Goal: Book appointment/travel/reservation

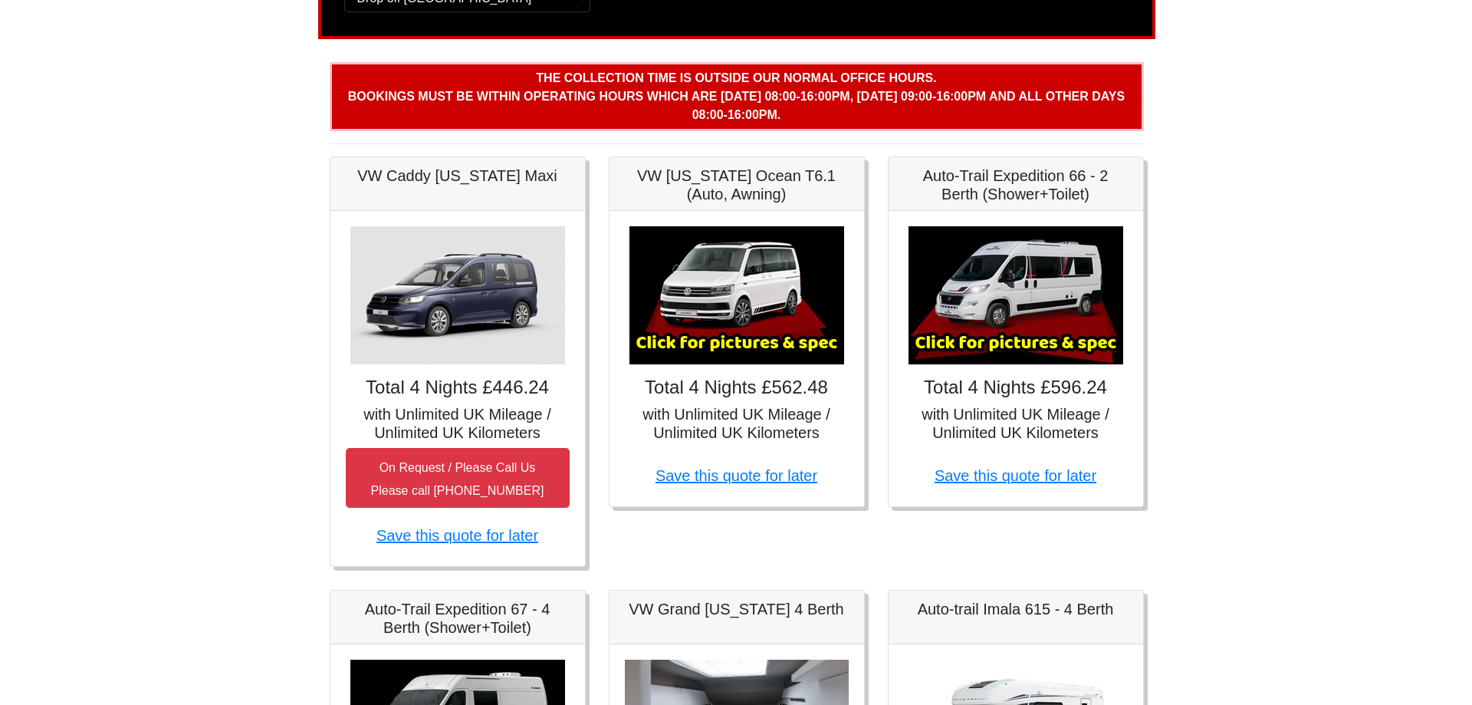
scroll to position [163, 0]
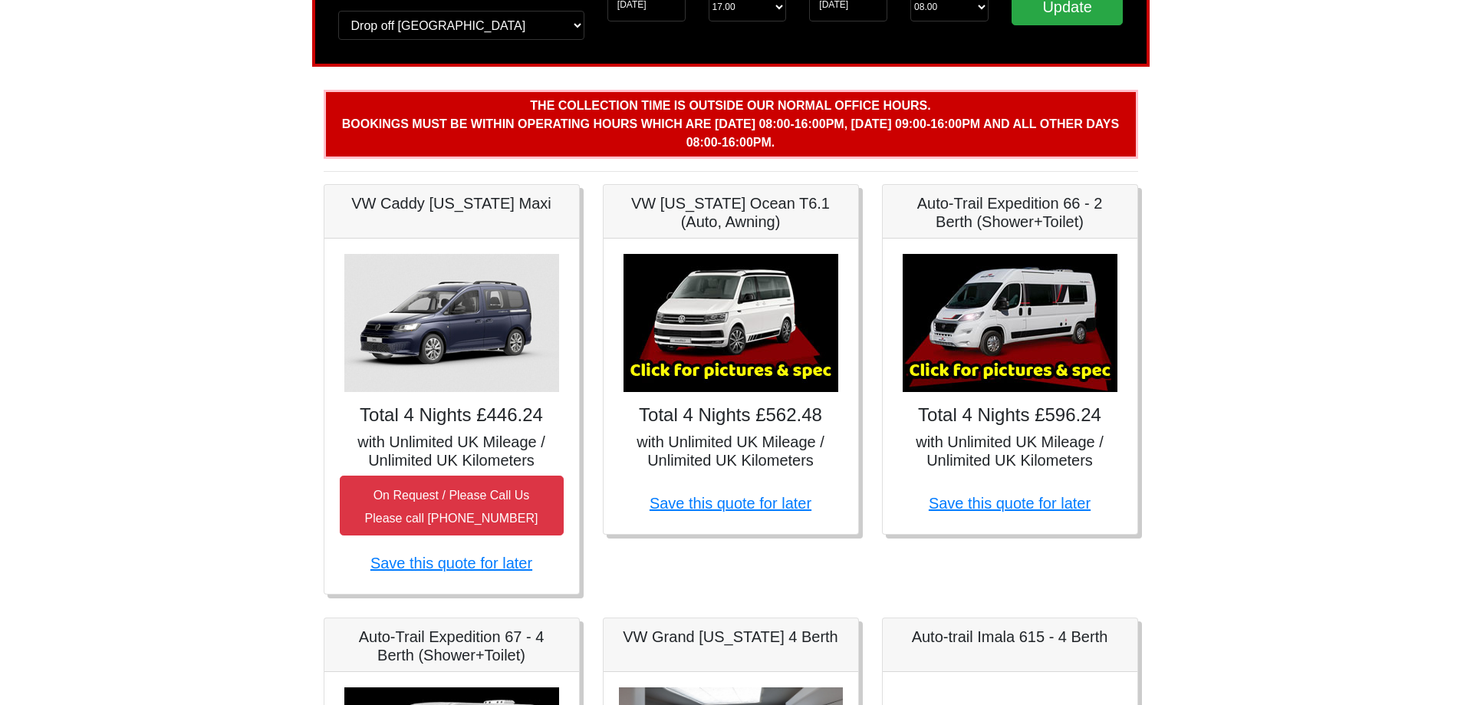
click at [755, 380] on img at bounding box center [730, 323] width 215 height 138
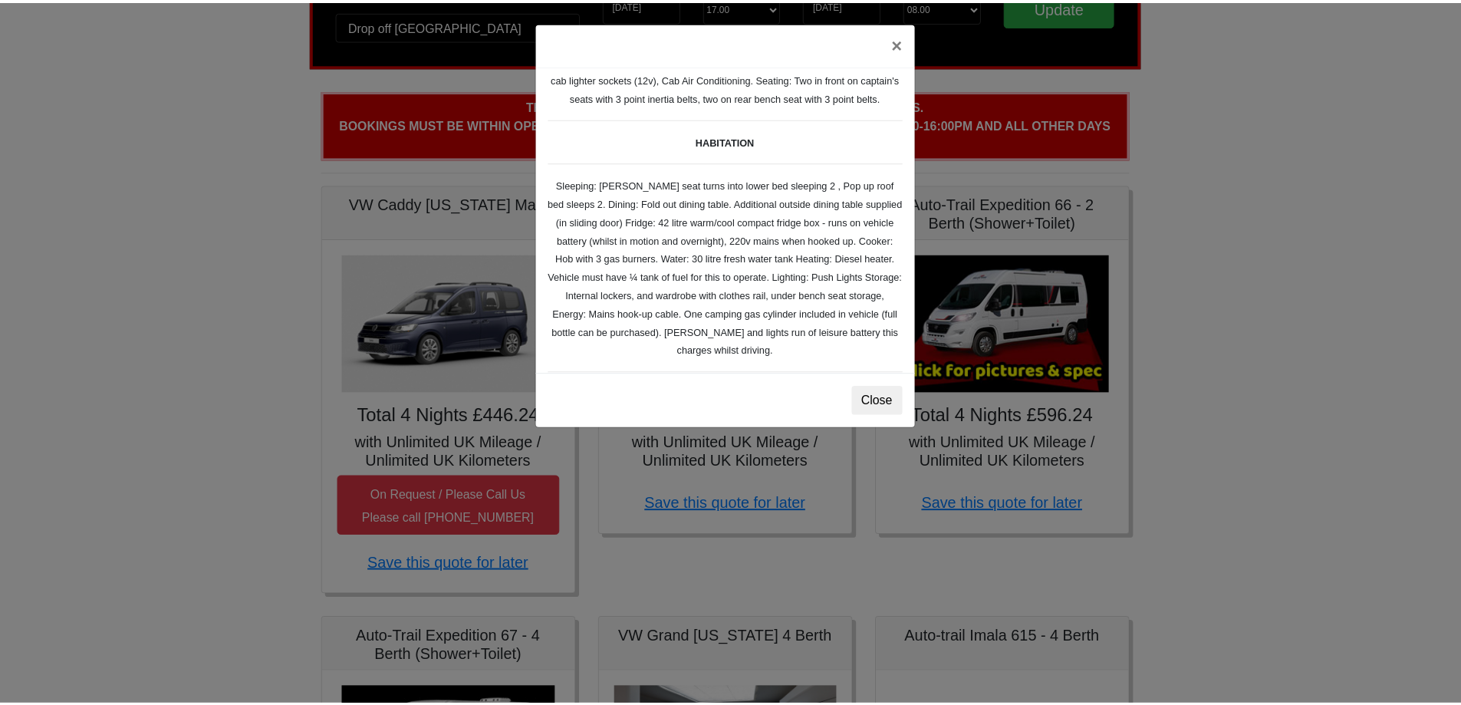
scroll to position [153, 0]
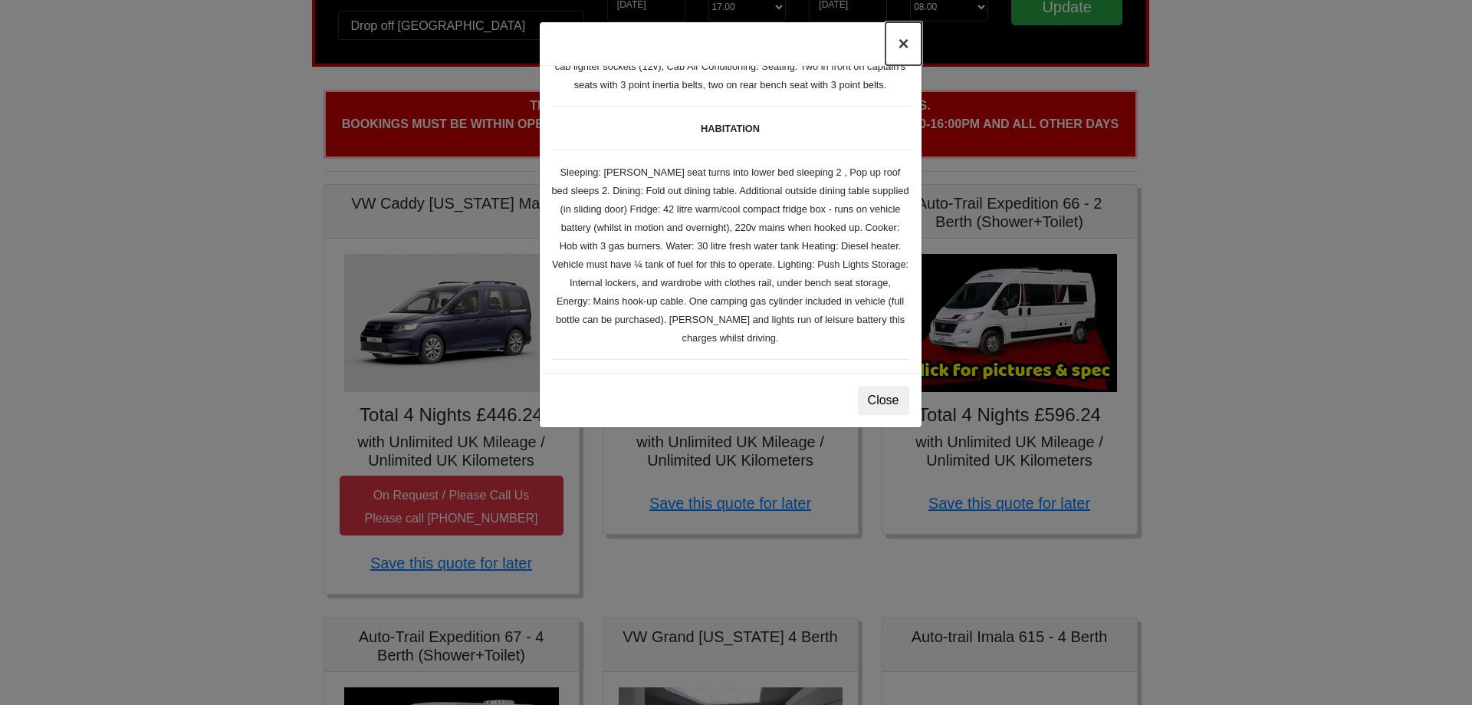
click at [913, 41] on button "×" at bounding box center [903, 43] width 35 height 43
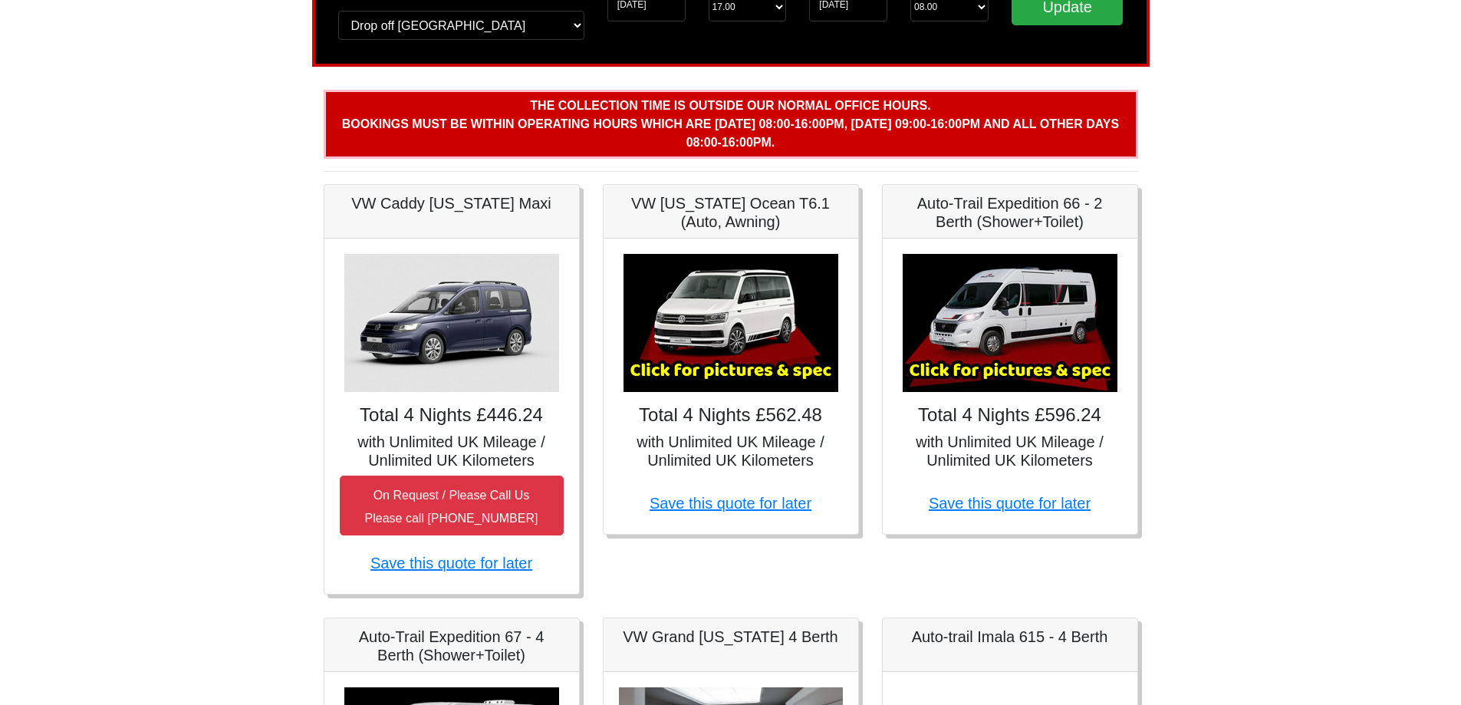
click at [1203, 221] on body "CENTRAL RESERVATIONS FOR ALL ENQUIRIES [PHONE_NUMBER] Easicampers Booking : Sea…" at bounding box center [730, 654] width 1461 height 1634
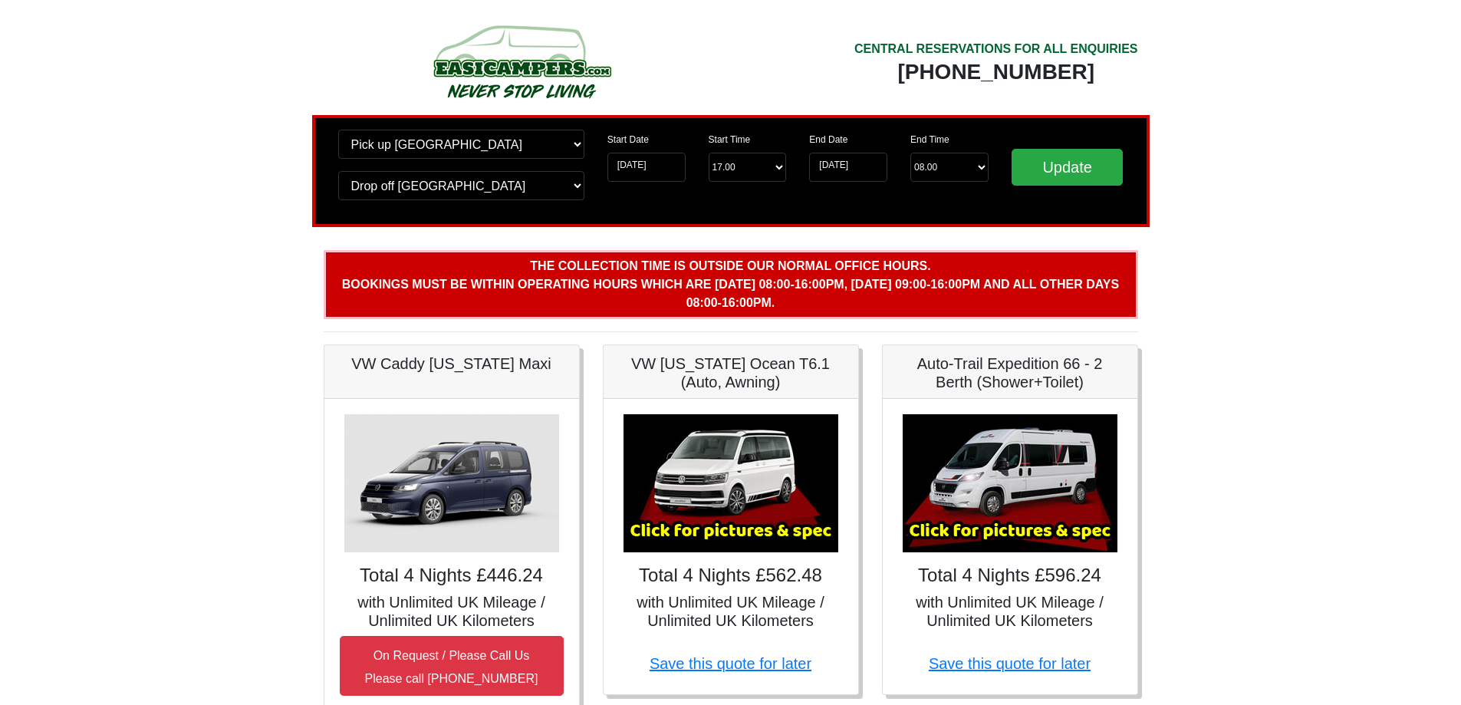
scroll to position [0, 0]
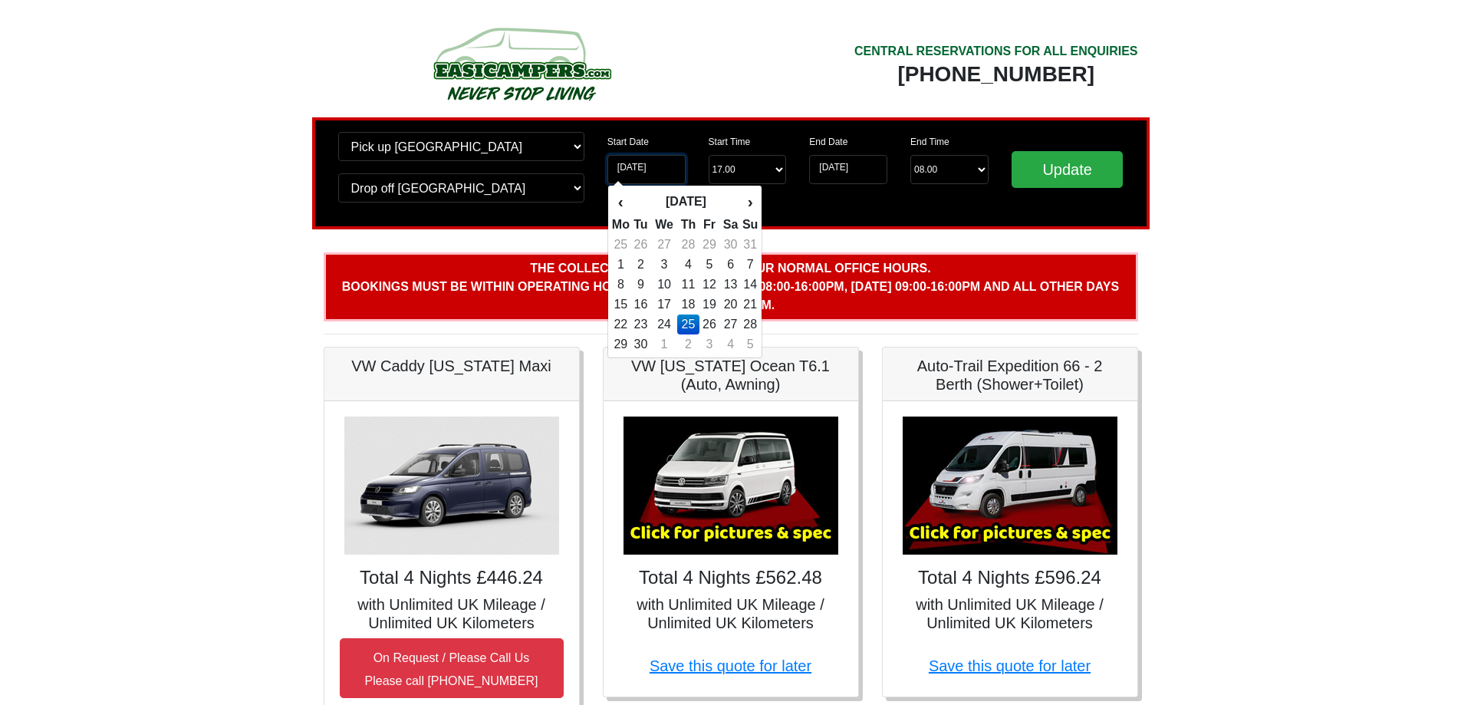
click at [673, 171] on input "[DATE]" at bounding box center [646, 169] width 78 height 29
click at [709, 321] on td "26" at bounding box center [709, 324] width 21 height 20
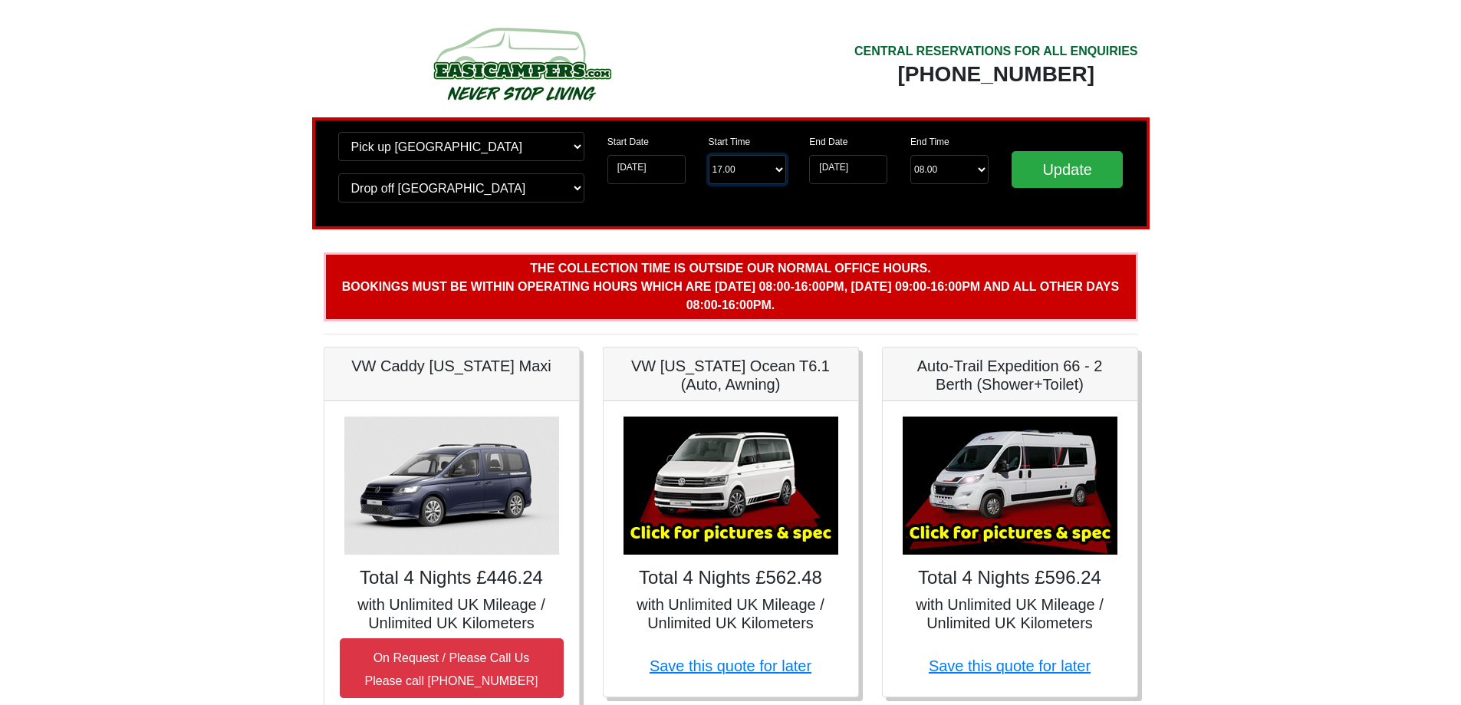
click at [780, 166] on select "Start Time 17.00 -------- 11.00 am ([DATE] & [DATE] Only) 12.00 pm ([DATE]) 13.…" at bounding box center [748, 169] width 78 height 29
click at [677, 166] on input "[DATE]" at bounding box center [646, 169] width 78 height 29
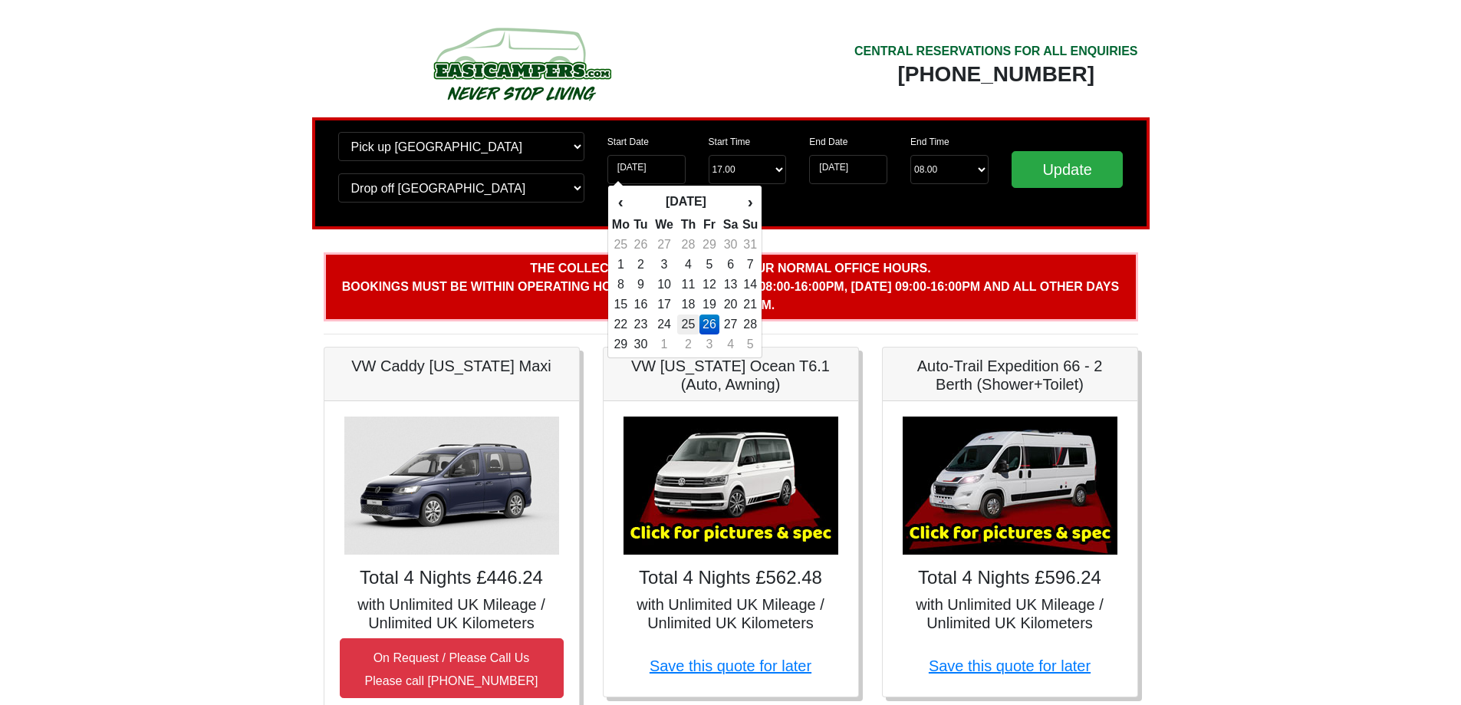
click at [691, 322] on td "25" at bounding box center [688, 324] width 22 height 20
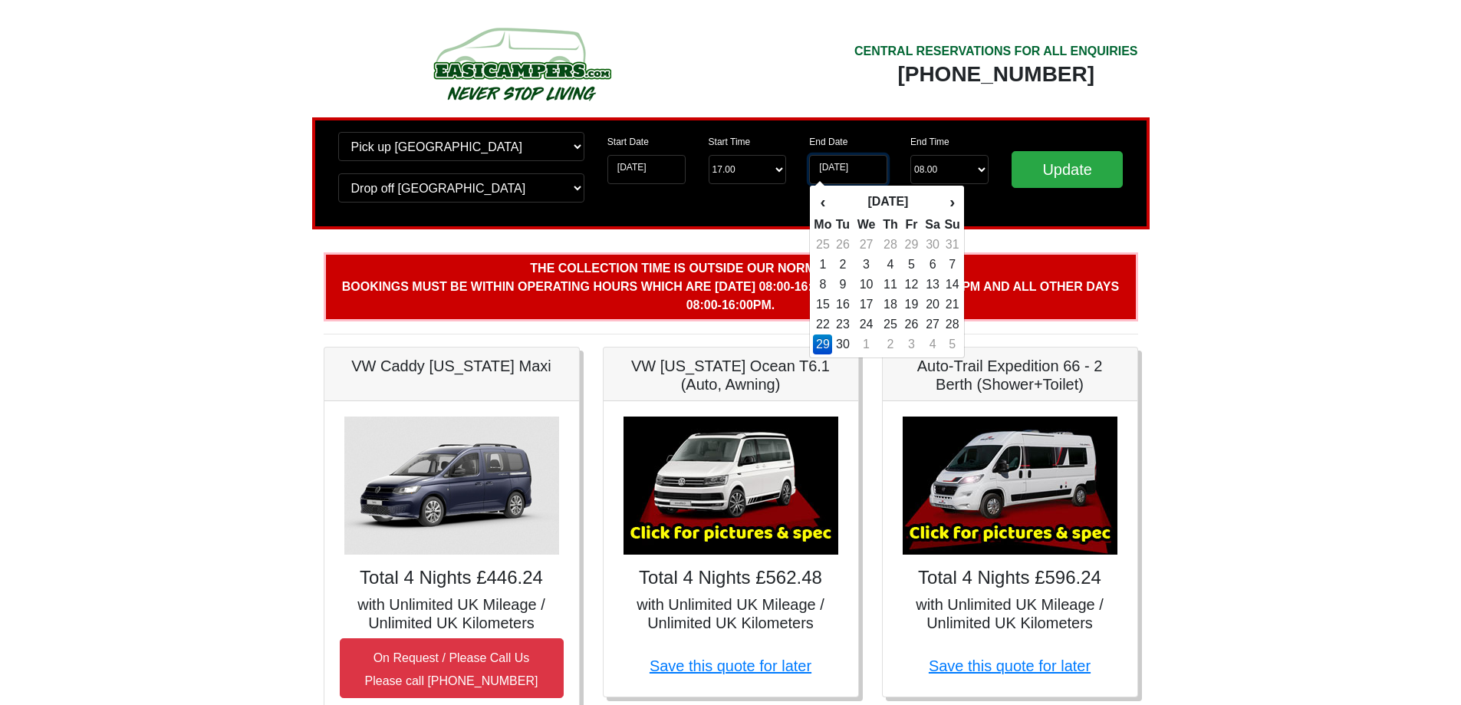
type input "[DATE]"
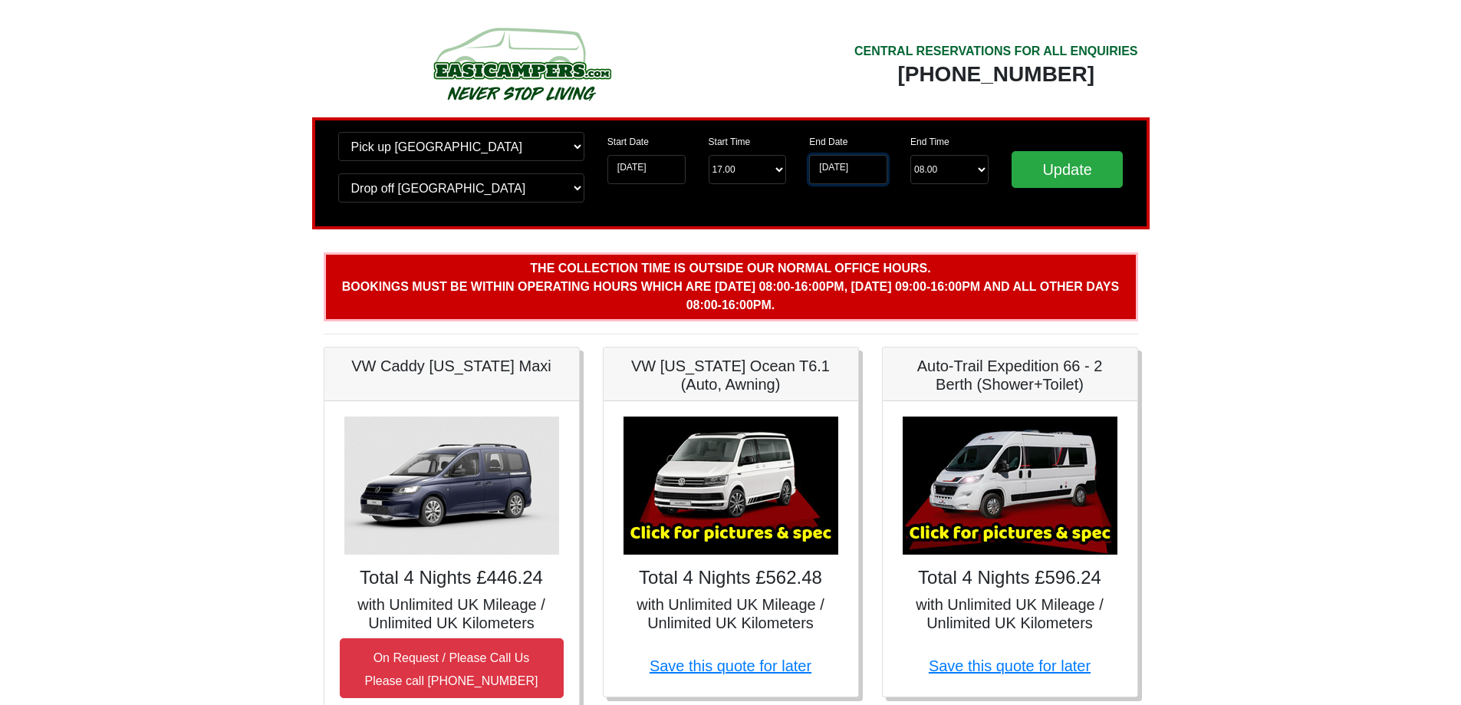
click at [876, 169] on input "[DATE]" at bounding box center [848, 169] width 78 height 29
click at [848, 169] on input "[DATE]" at bounding box center [848, 169] width 78 height 29
click at [841, 166] on input "[DATE]" at bounding box center [848, 169] width 78 height 29
click at [954, 167] on select "End Time 08.00 -------- 08.00 am 09.00 am 10.00 am 11.00 am ([DATE] Only)" at bounding box center [949, 169] width 78 height 29
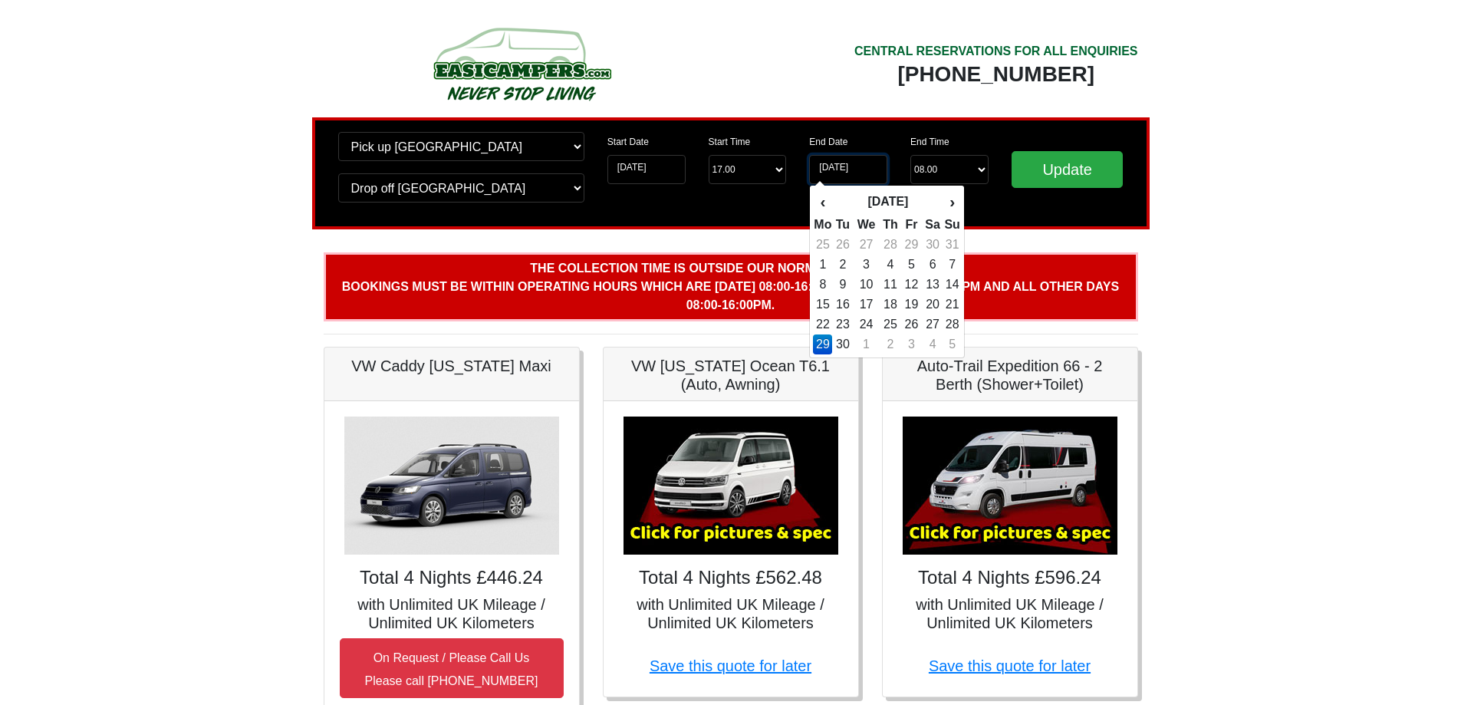
click at [875, 169] on input "[DATE]" at bounding box center [848, 169] width 78 height 29
click at [954, 322] on td "28" at bounding box center [951, 324] width 17 height 20
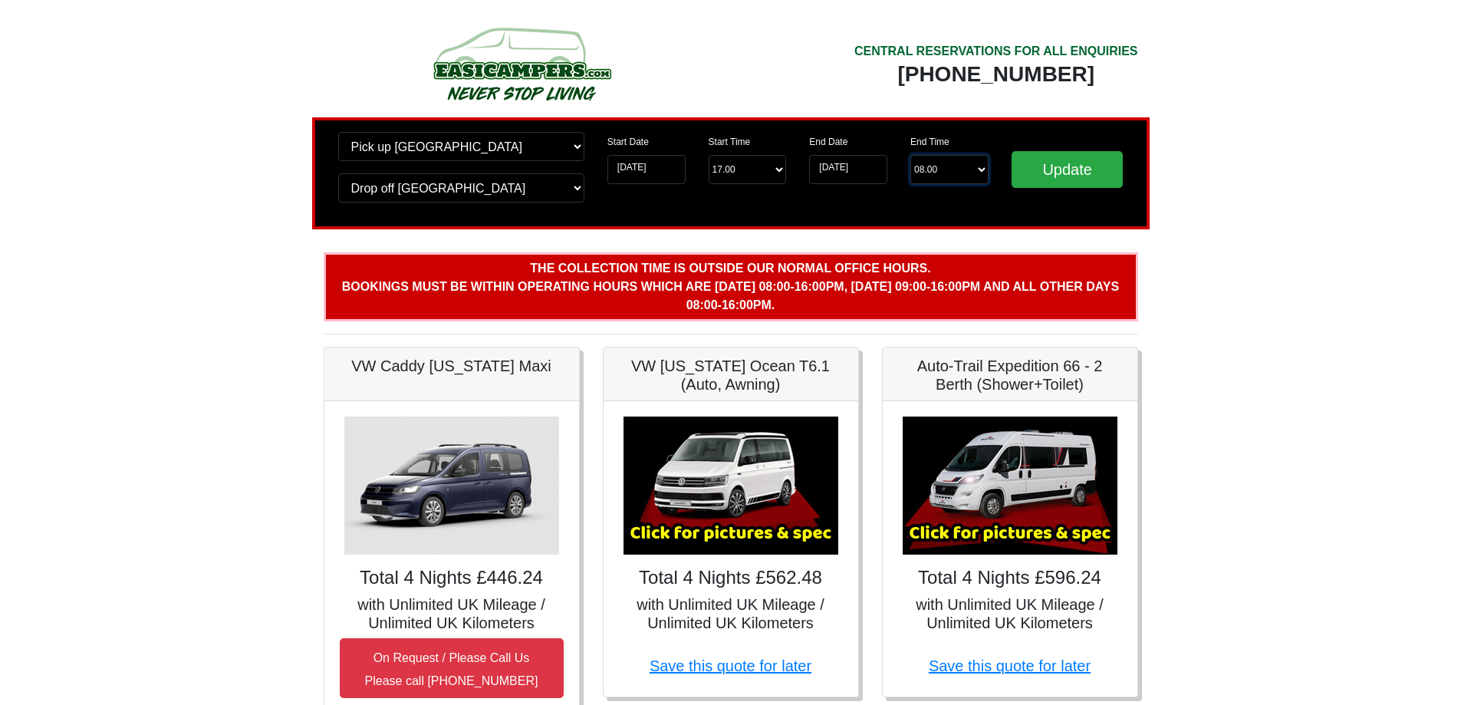
click at [974, 169] on select "End Time 08.00 -------- 08.00 am 09.00 am 10.00 am 11.00 am ([DATE] Only)" at bounding box center [949, 169] width 78 height 29
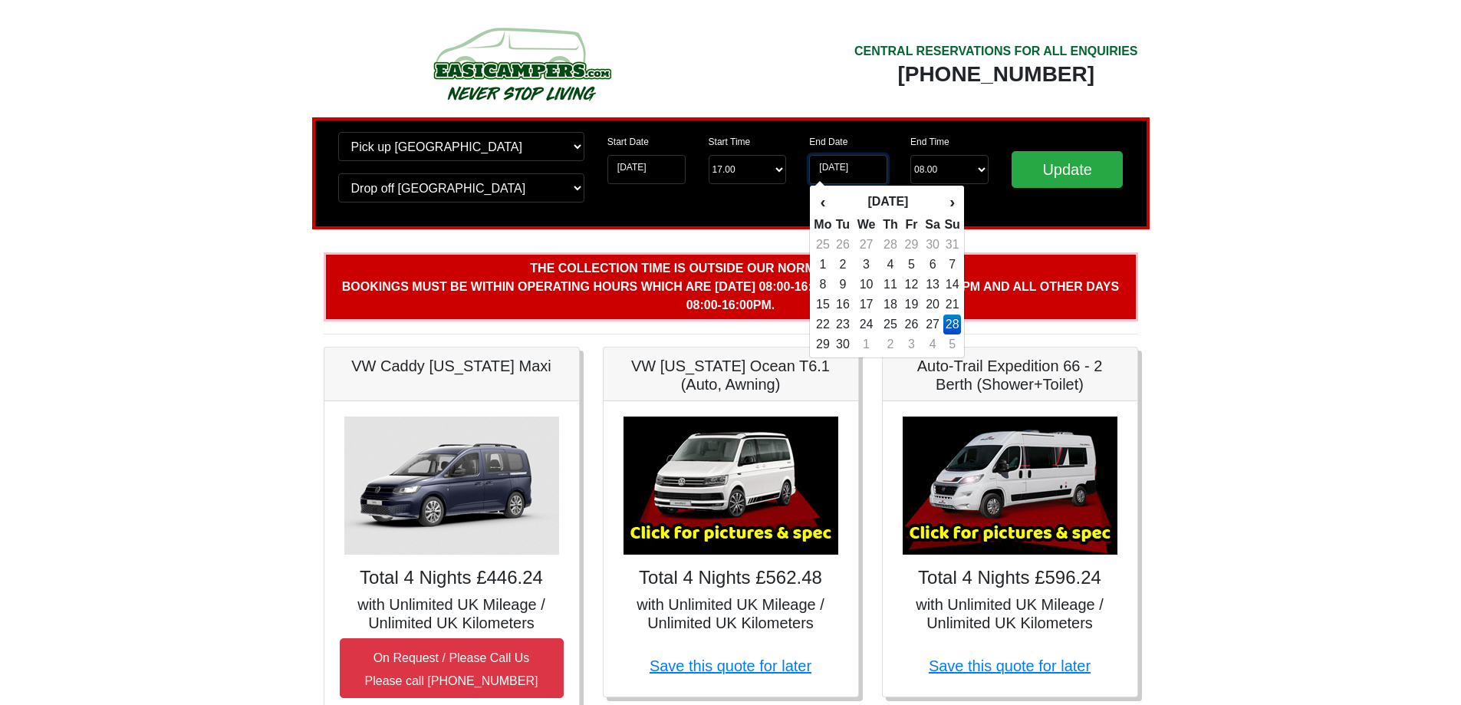
click at [881, 174] on input "[DATE]" at bounding box center [848, 169] width 78 height 29
click at [822, 342] on td "29" at bounding box center [822, 344] width 19 height 20
type input "[DATE]"
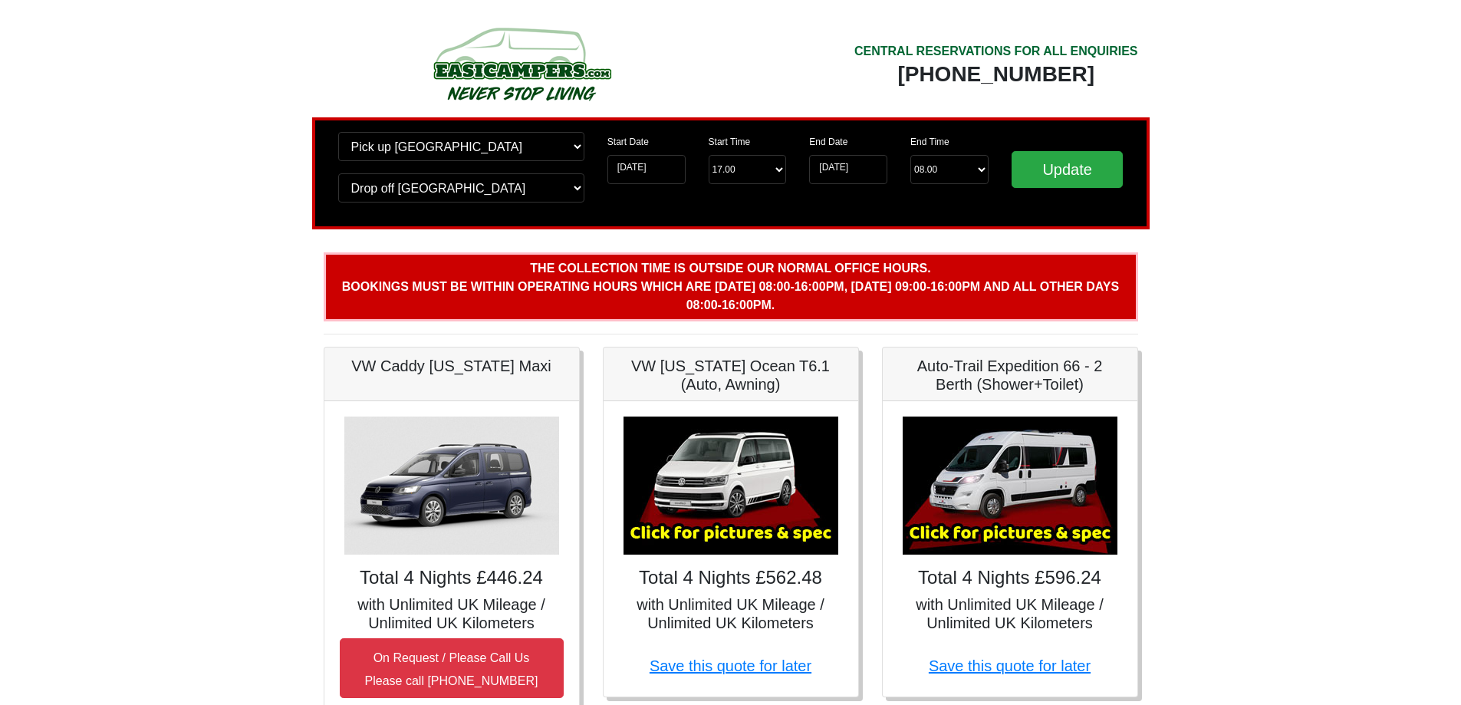
click at [1046, 217] on div "Change pick up location? Pick up [GEOGRAPHIC_DATA] [GEOGRAPHIC_DATA] [GEOGRAPHI…" at bounding box center [730, 173] width 837 height 112
click at [549, 146] on select "Change pick up location? Pick up [GEOGRAPHIC_DATA] [GEOGRAPHIC_DATA] [GEOGRAPHI…" at bounding box center [461, 146] width 246 height 29
select select "WOL"
click at [338, 132] on select "Change pick up location? Pick up [GEOGRAPHIC_DATA] [GEOGRAPHIC_DATA] [GEOGRAPHI…" at bounding box center [461, 146] width 246 height 29
click at [472, 186] on select "Change drop off location? Drop off [GEOGRAPHIC_DATA] [GEOGRAPHIC_DATA] [GEOGRAP…" at bounding box center [461, 187] width 246 height 29
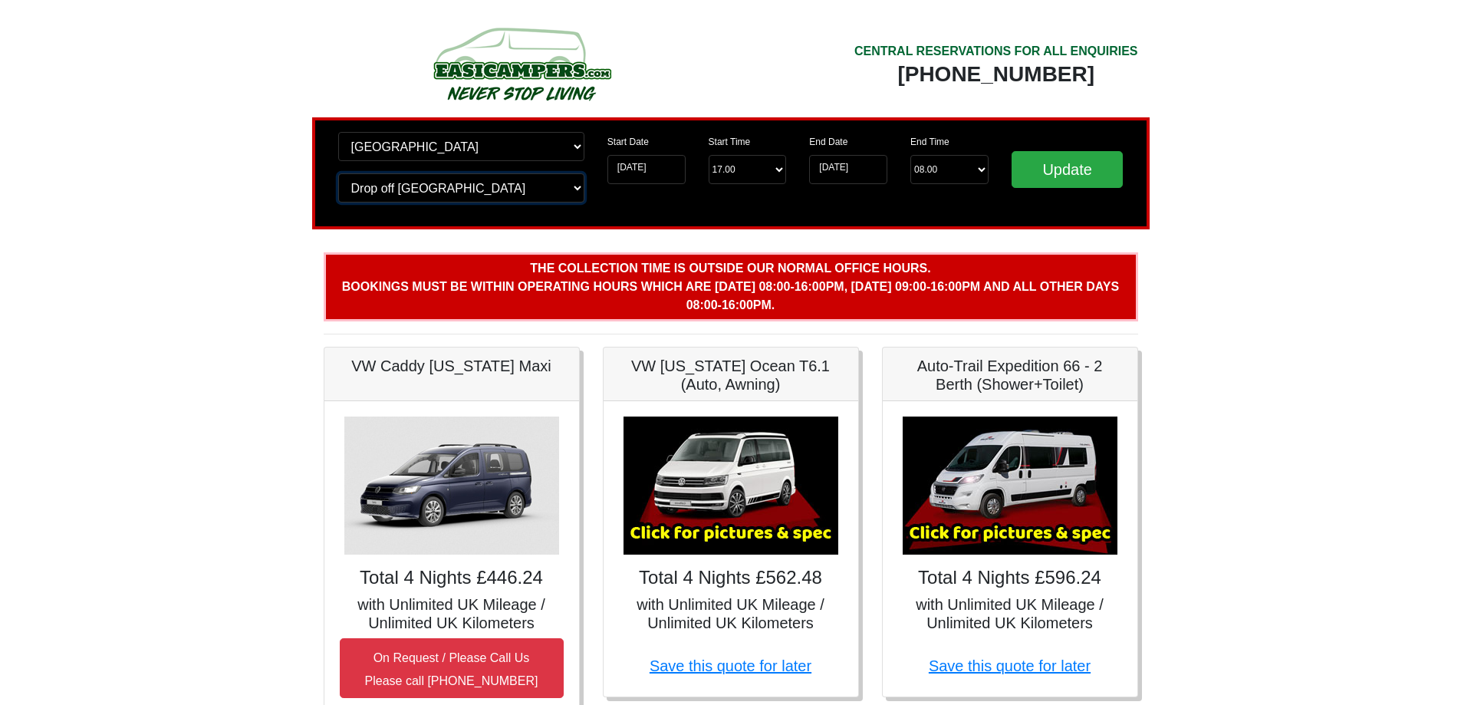
select select "WOL"
click at [338, 173] on select "Change drop off location? Drop off [GEOGRAPHIC_DATA] [GEOGRAPHIC_DATA] [GEOGRAP…" at bounding box center [461, 187] width 246 height 29
click at [1066, 164] on input "Update" at bounding box center [1068, 169] width 112 height 37
